Goal: Communication & Community: Answer question/provide support

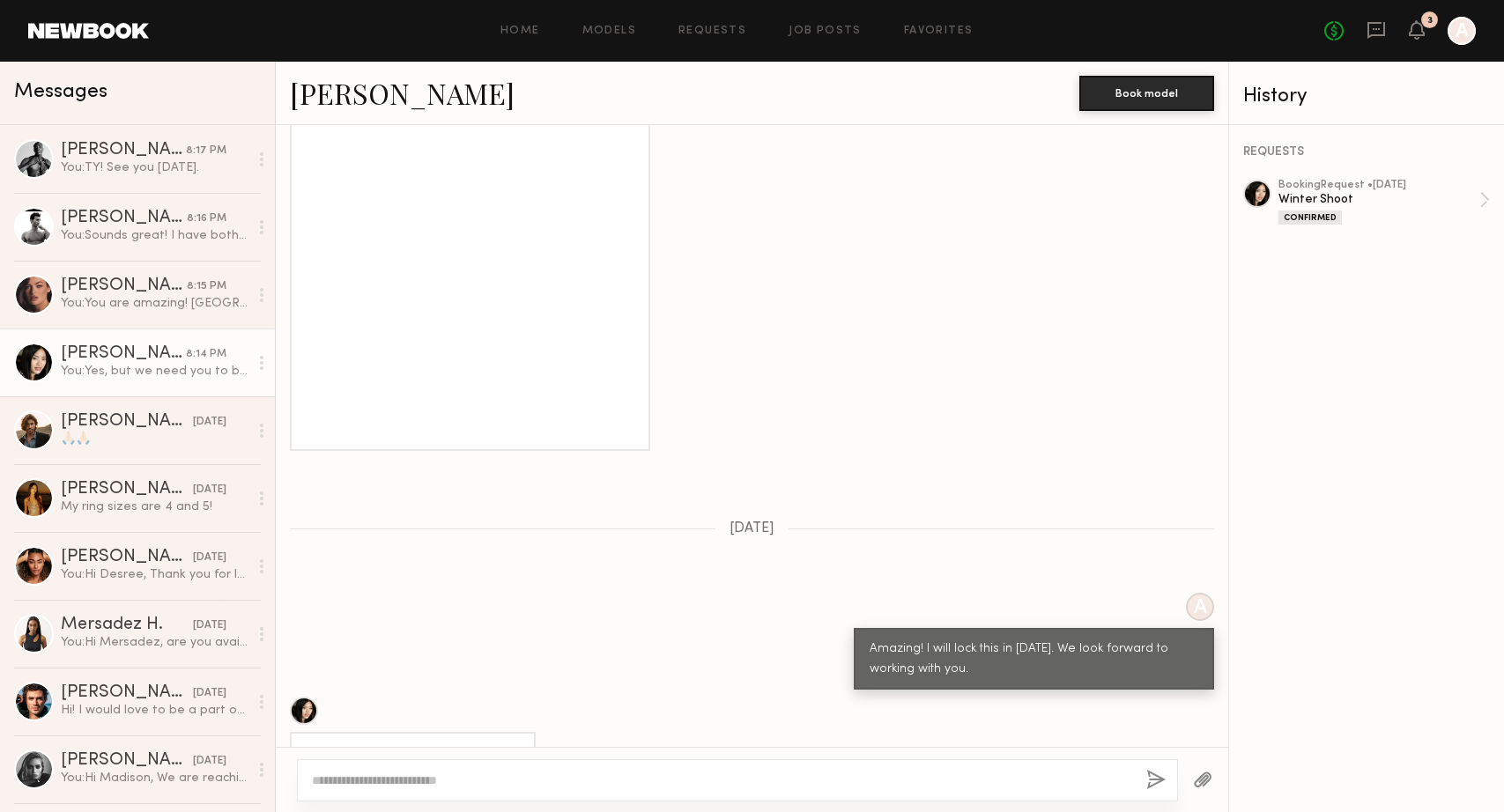
scroll to position [5481, 0]
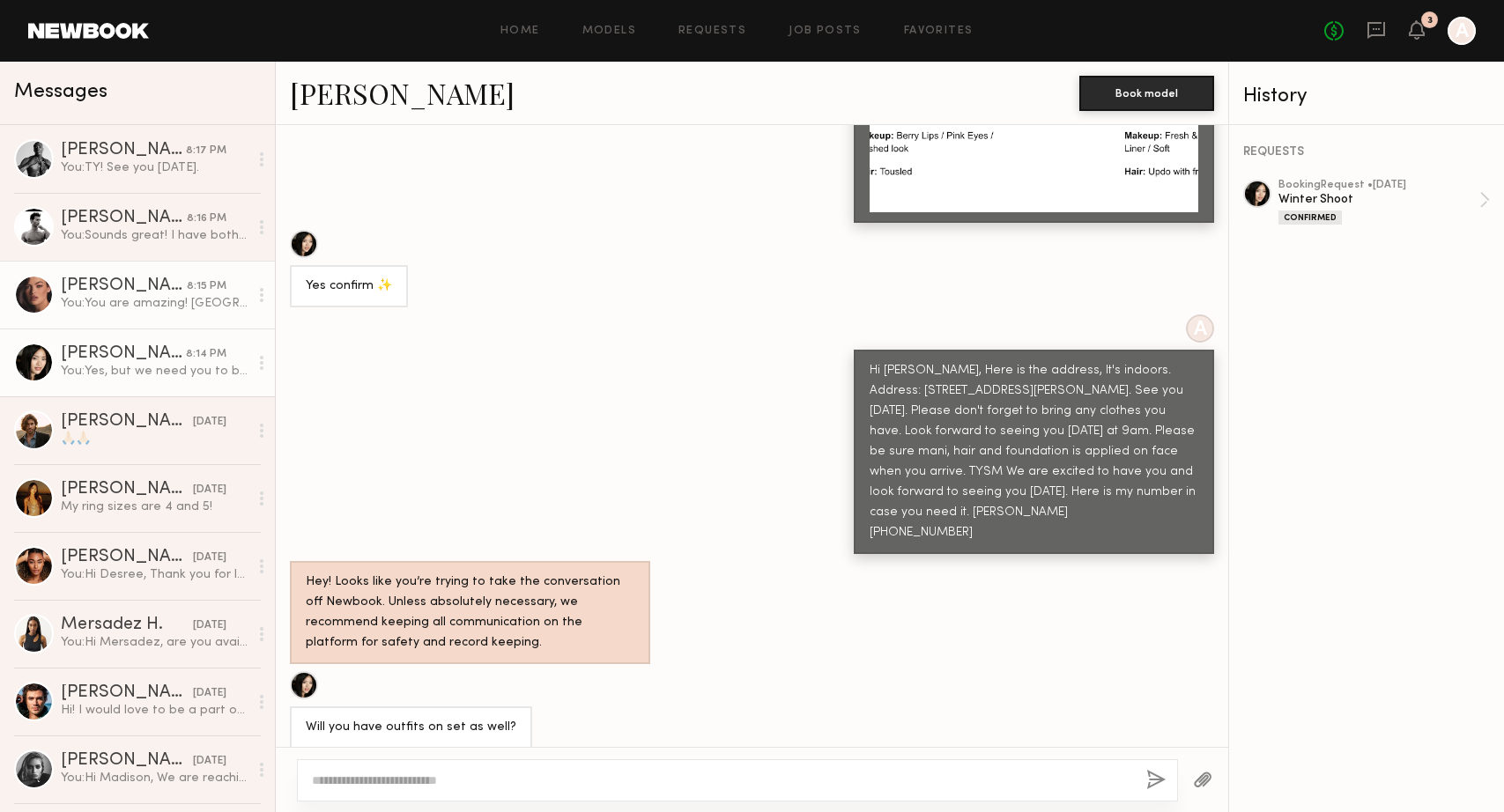
click at [104, 308] on div "You: You are amazing! [GEOGRAPHIC_DATA]. Nails look great! Please dont forget t…" at bounding box center [154, 303] width 187 height 17
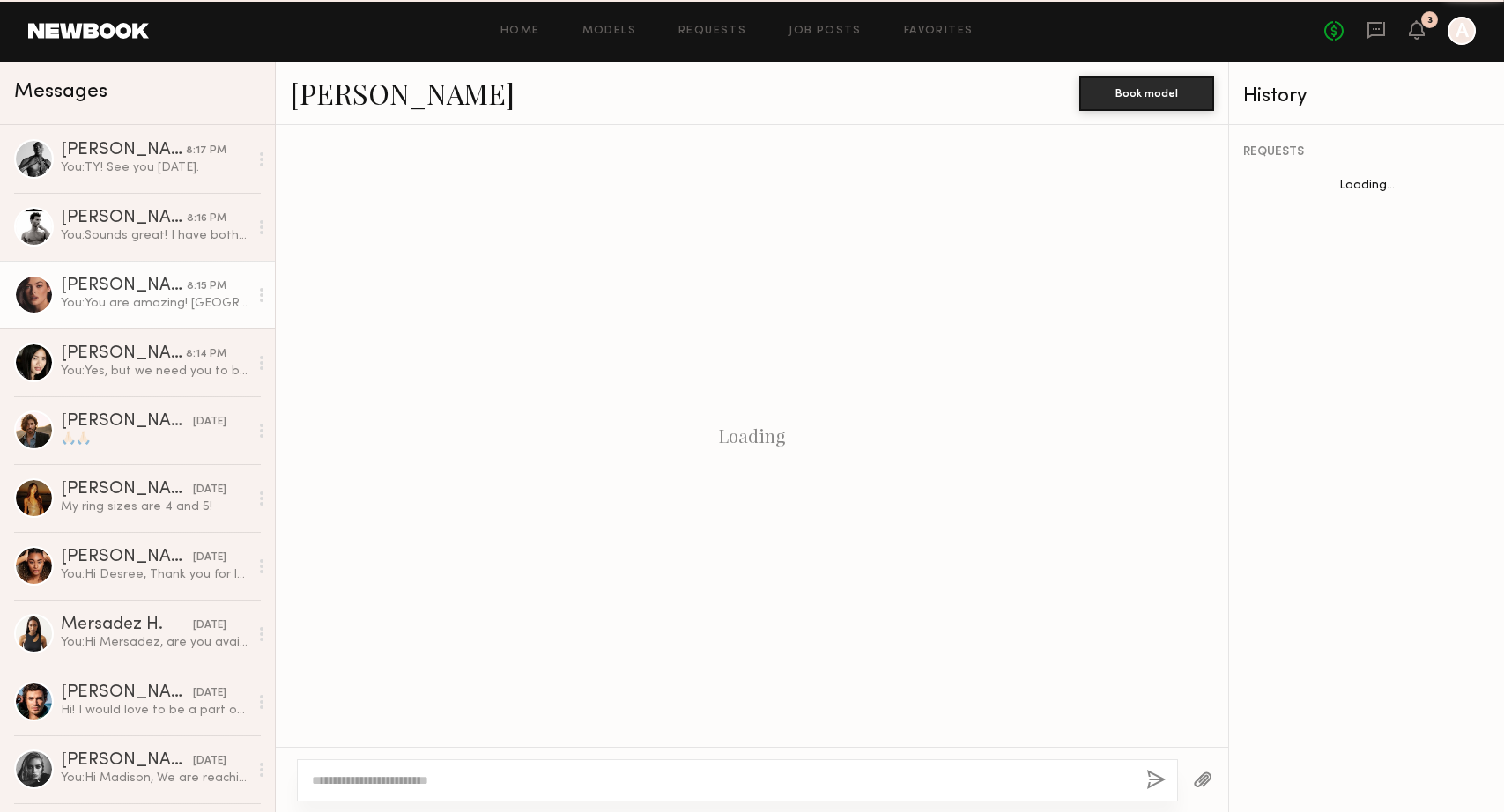
scroll to position [1965, 0]
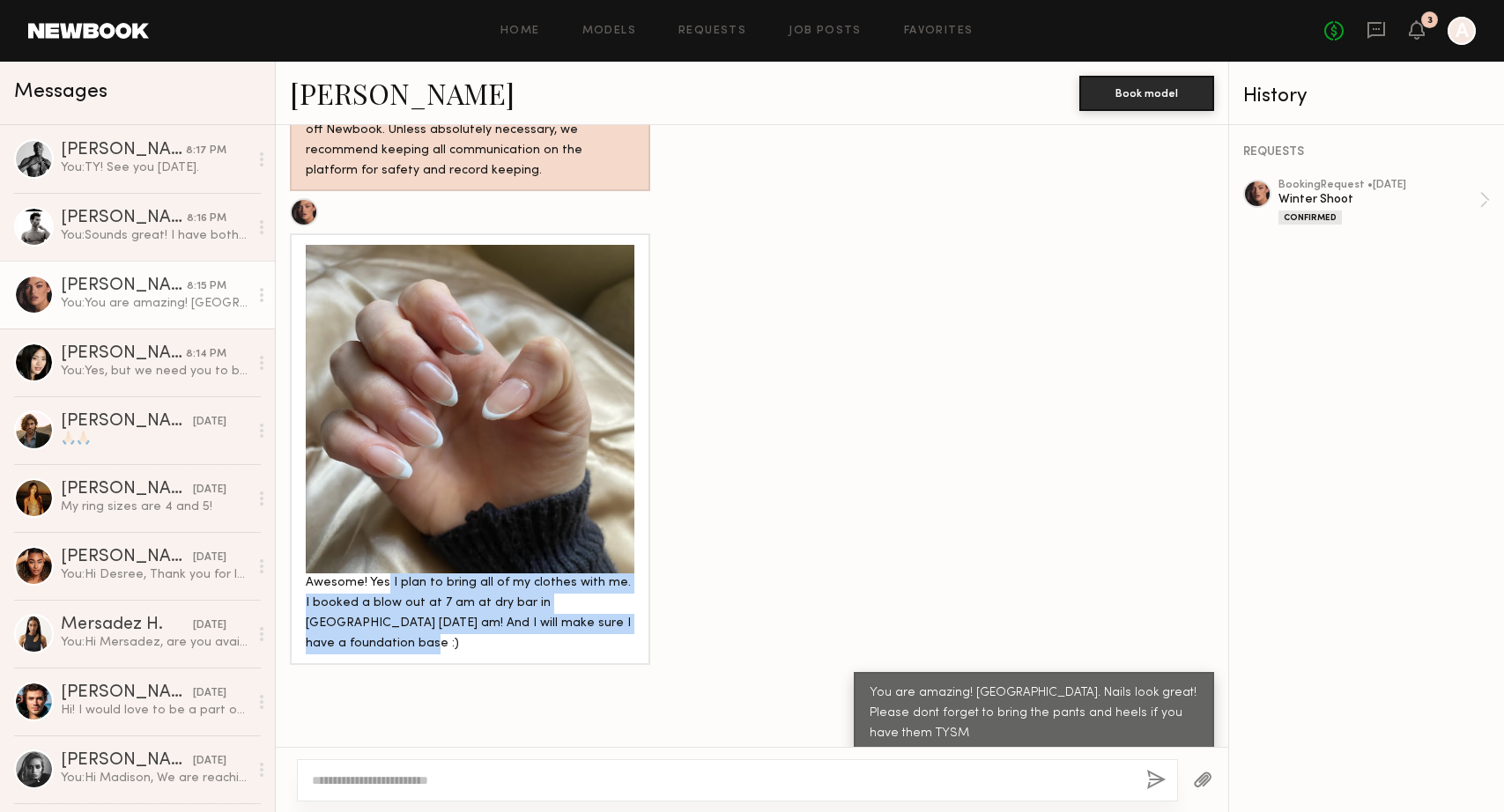
drag, startPoint x: 385, startPoint y: 582, endPoint x: 419, endPoint y: 648, distance: 74.2
click at [419, 648] on div "Awesome! Yes I plan to bring all of my clothes with me. I booked a blow out at …" at bounding box center [470, 614] width 329 height 81
drag, startPoint x: 390, startPoint y: 596, endPoint x: 425, endPoint y: 643, distance: 58.6
click at [425, 643] on div "Awesome! Yes I plan to bring all of my clothes with me. I booked a blow out at …" at bounding box center [470, 614] width 329 height 81
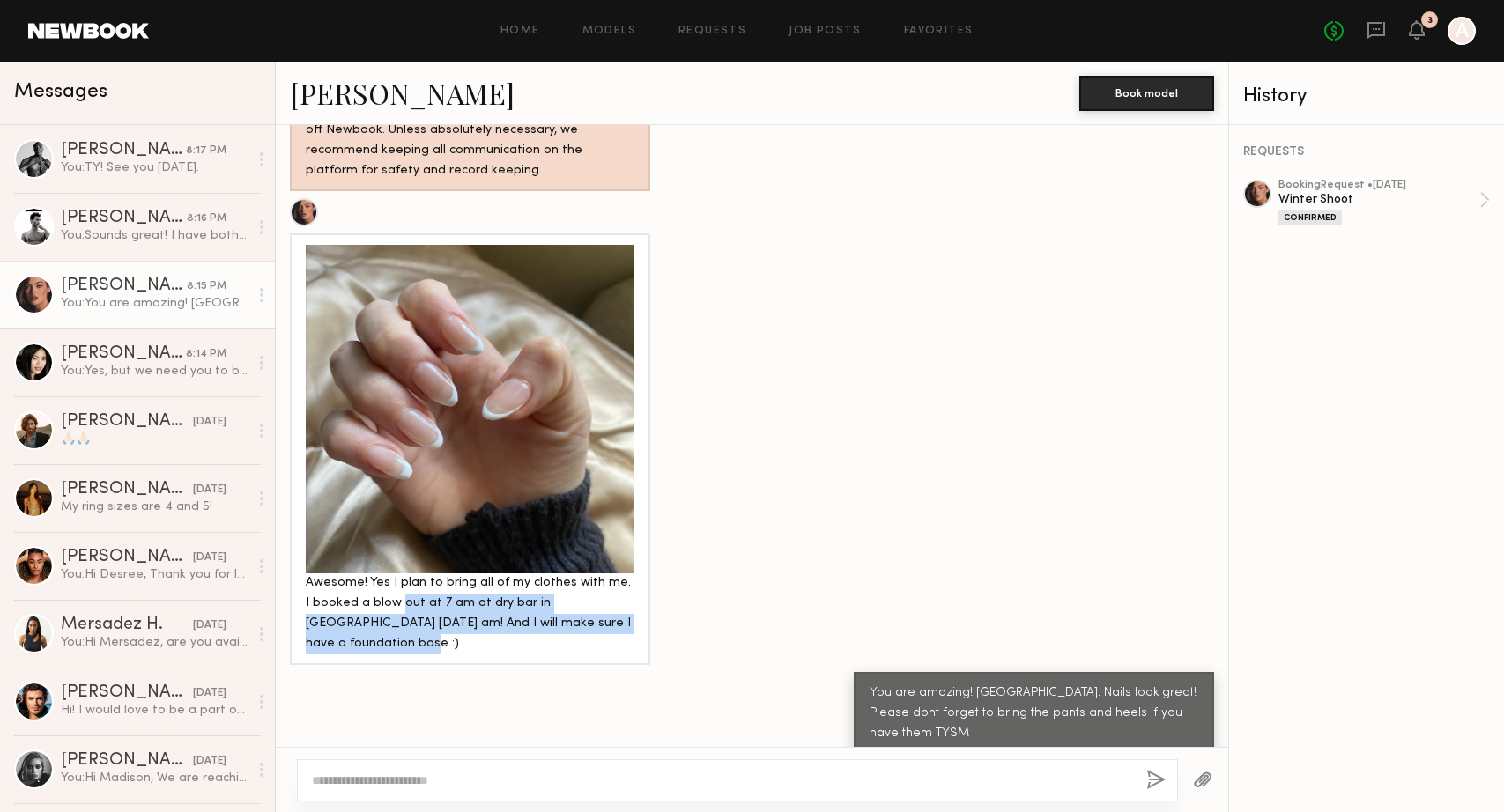
click at [425, 643] on div "Awesome! Yes I plan to bring all of my clothes with me. I booked a blow out at …" at bounding box center [470, 614] width 329 height 81
click at [460, 459] on div at bounding box center [470, 409] width 329 height 329
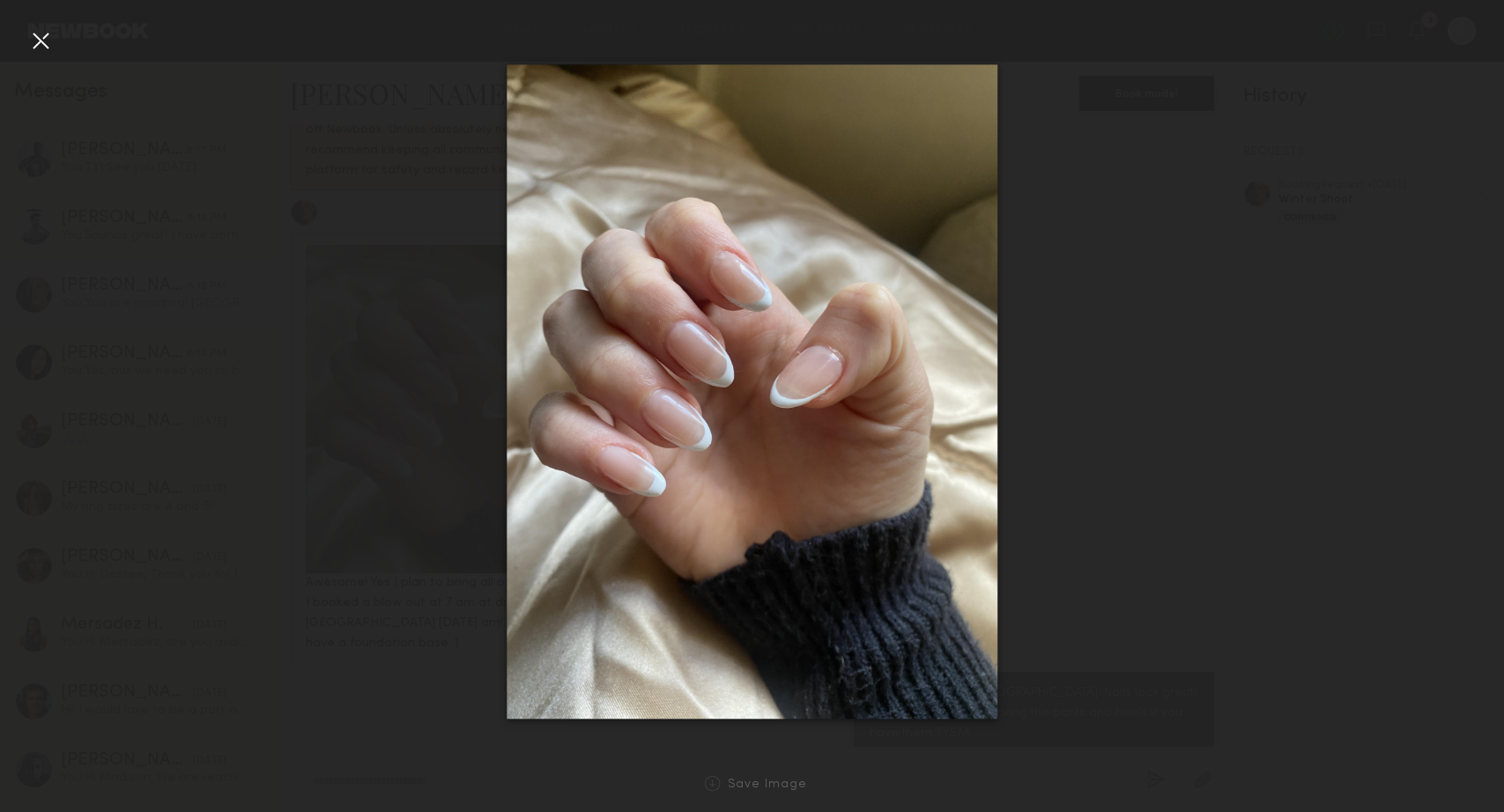
click at [48, 40] on div at bounding box center [39, 39] width 28 height 28
